Goal: Task Accomplishment & Management: Complete application form

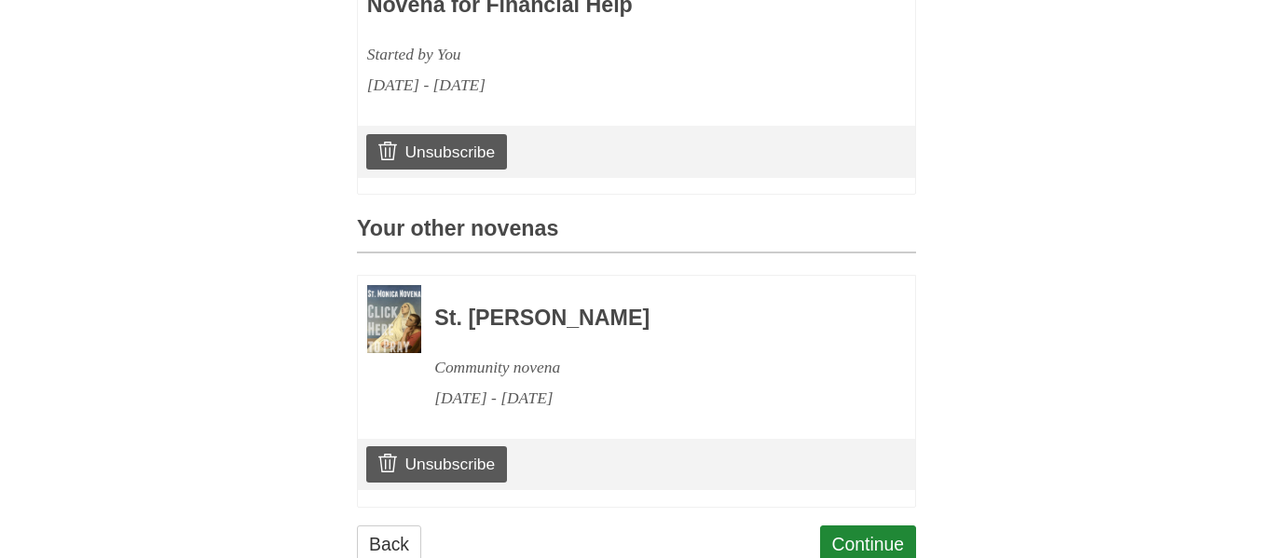
scroll to position [675, 0]
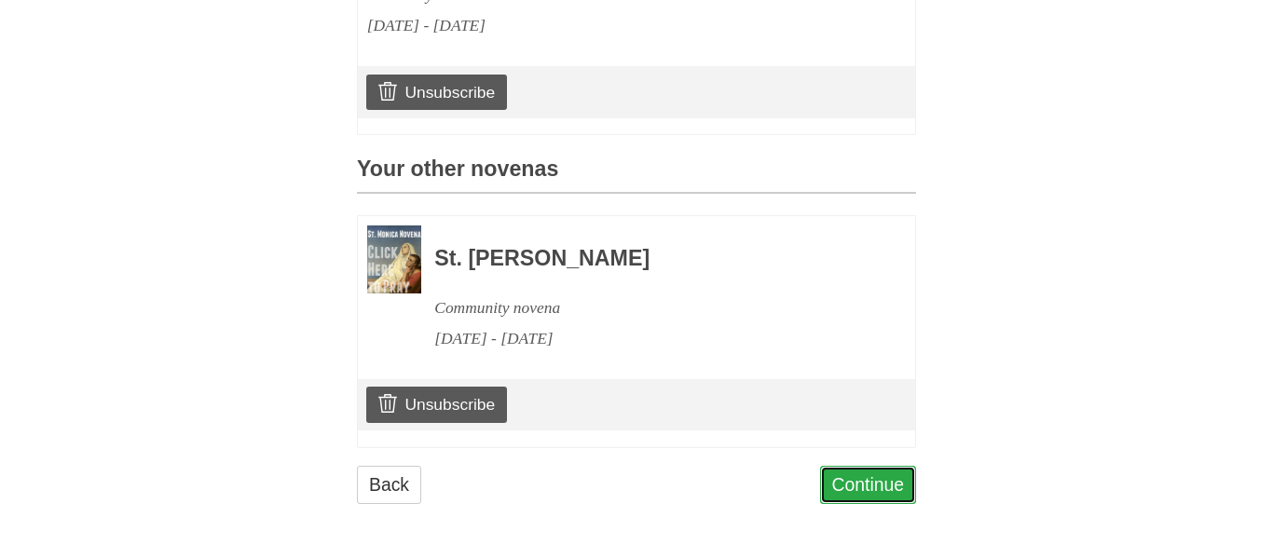
click at [863, 485] on link "Continue" at bounding box center [868, 485] width 97 height 38
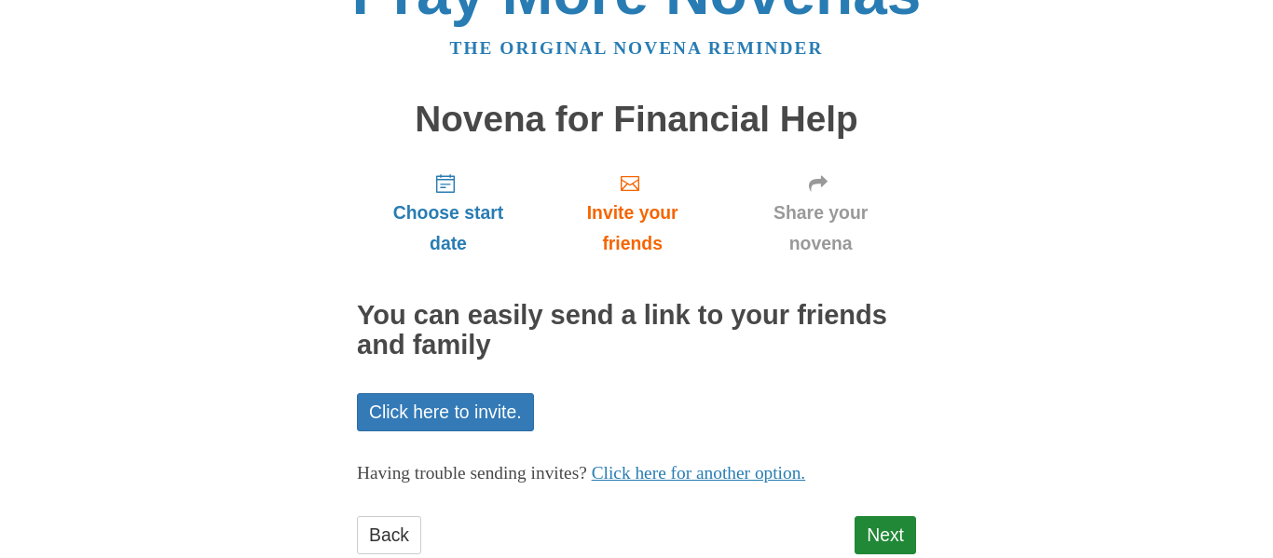
scroll to position [70, 0]
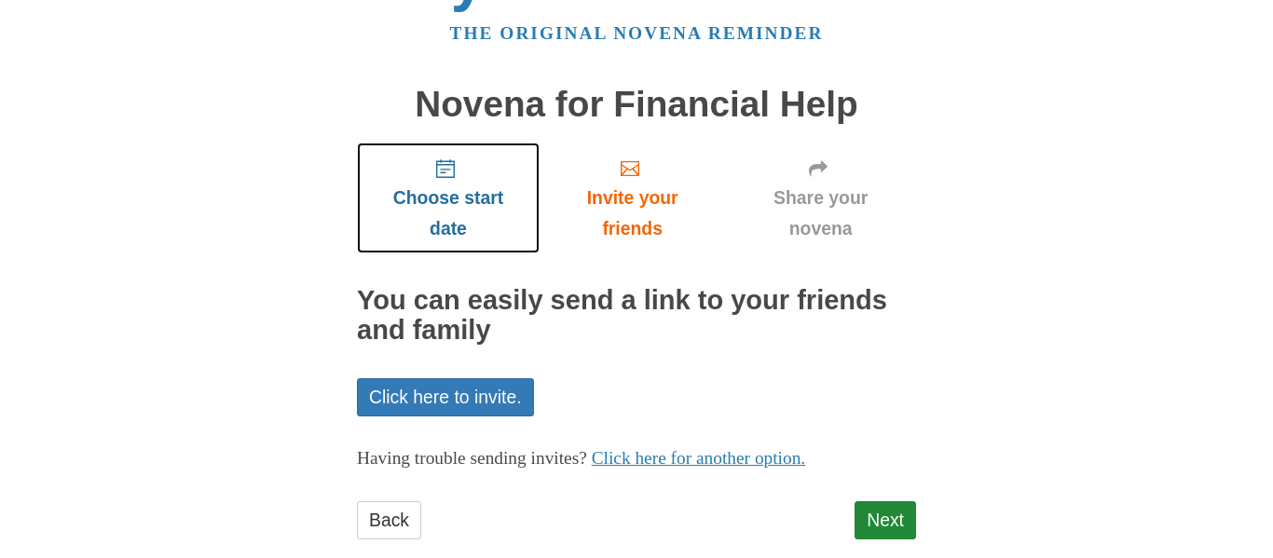
click at [446, 177] on use "Choose start date" at bounding box center [445, 168] width 19 height 19
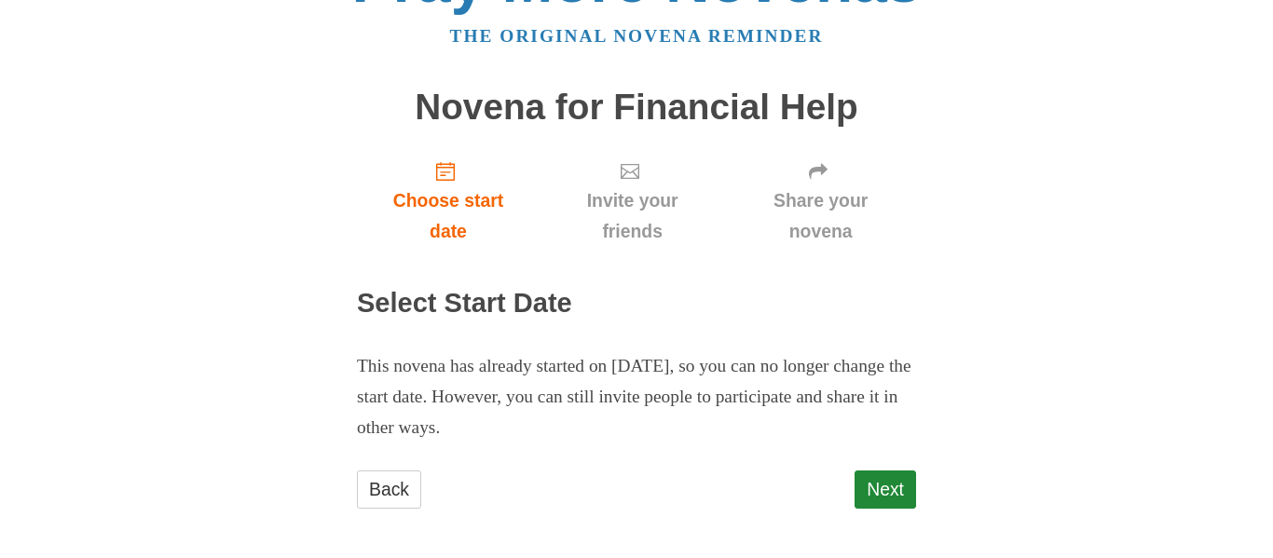
scroll to position [68, 0]
click at [878, 492] on link "Next" at bounding box center [884, 489] width 61 height 38
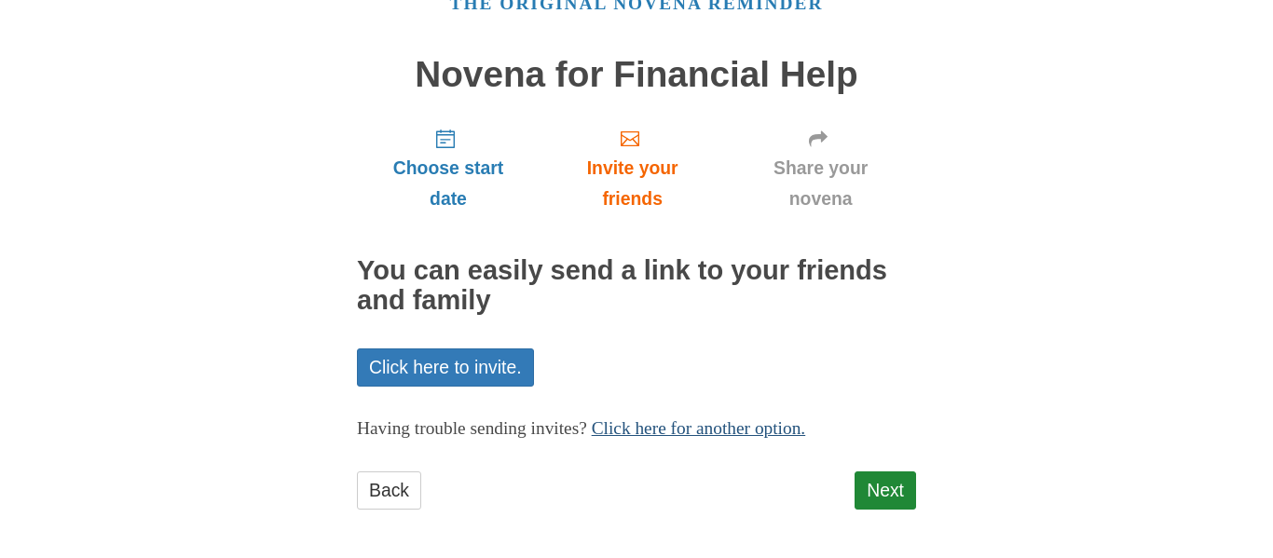
scroll to position [105, 0]
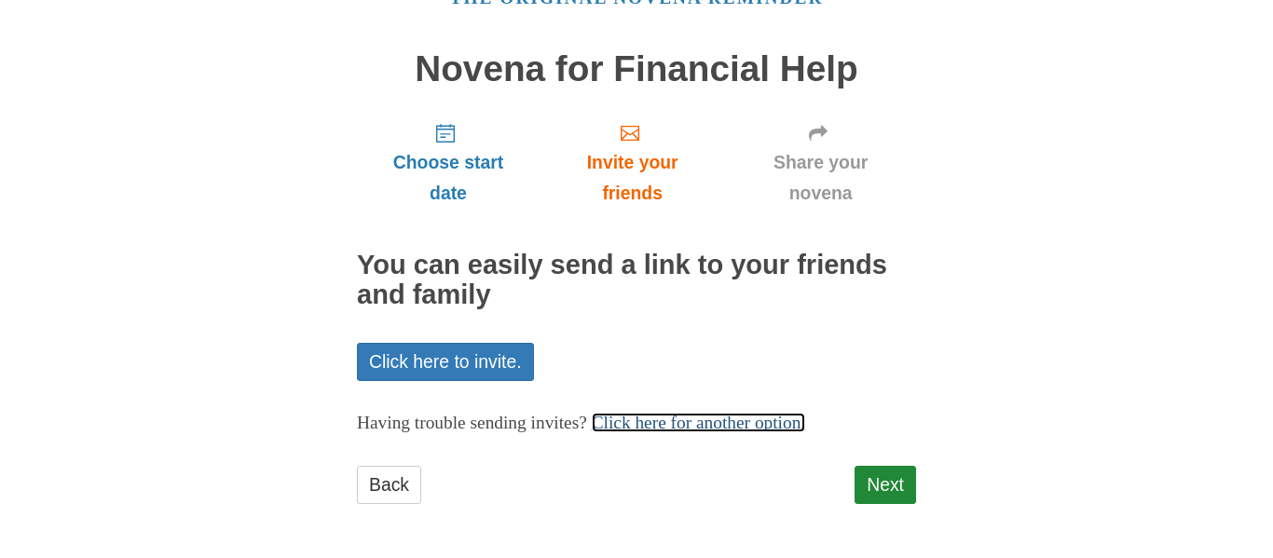
click at [736, 423] on link "Click here for another option." at bounding box center [699, 423] width 214 height 20
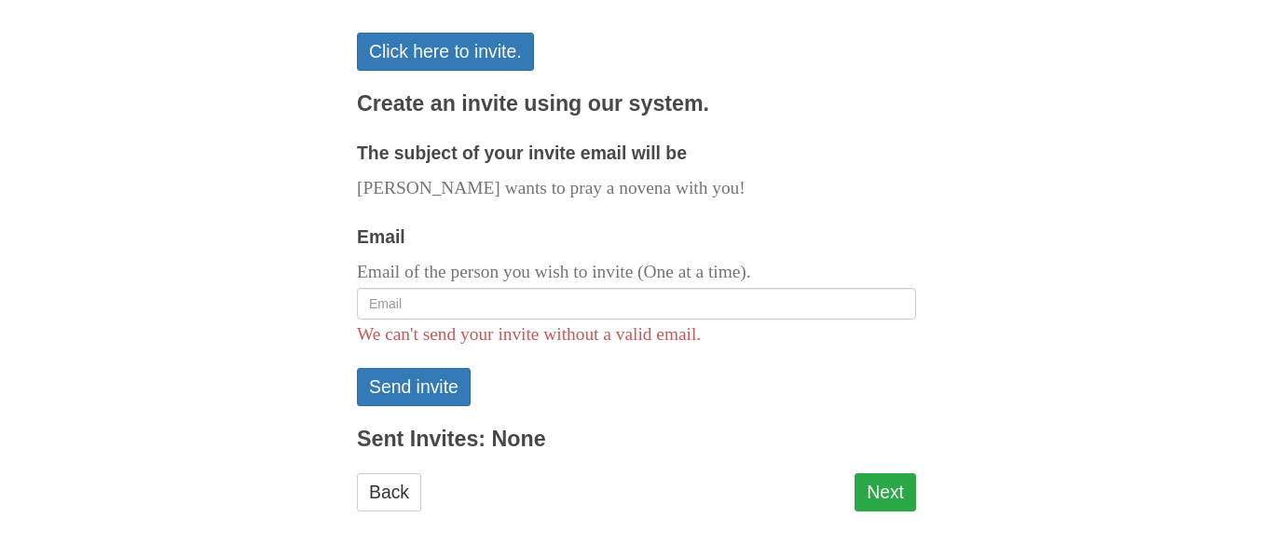
scroll to position [414, 0]
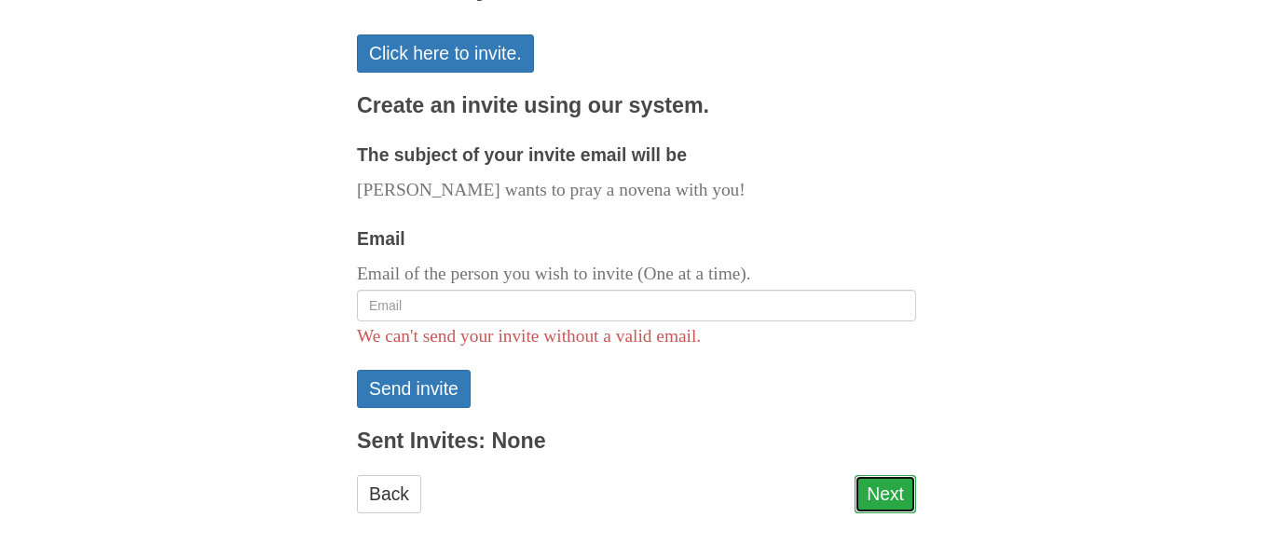
click at [885, 486] on link "Next" at bounding box center [884, 494] width 61 height 38
